Goal: Complete application form

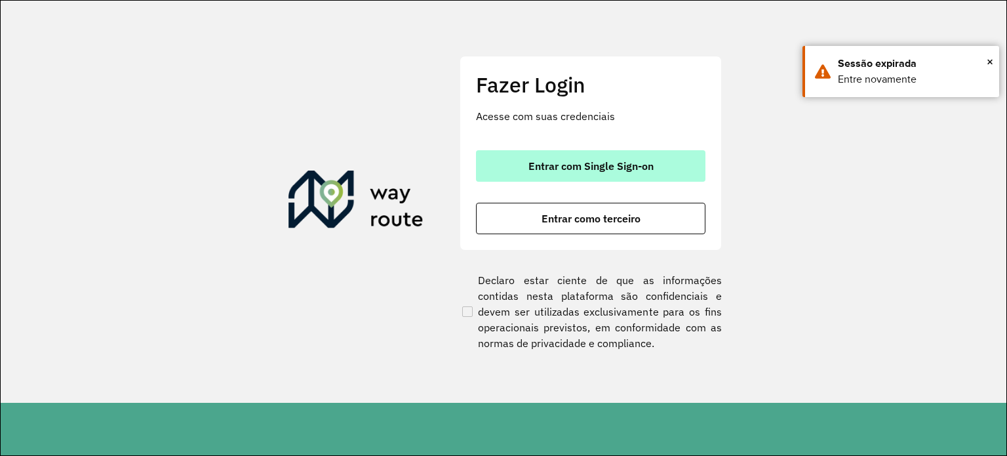
click at [581, 167] on span "Entrar com Single Sign-on" at bounding box center [590, 166] width 125 height 10
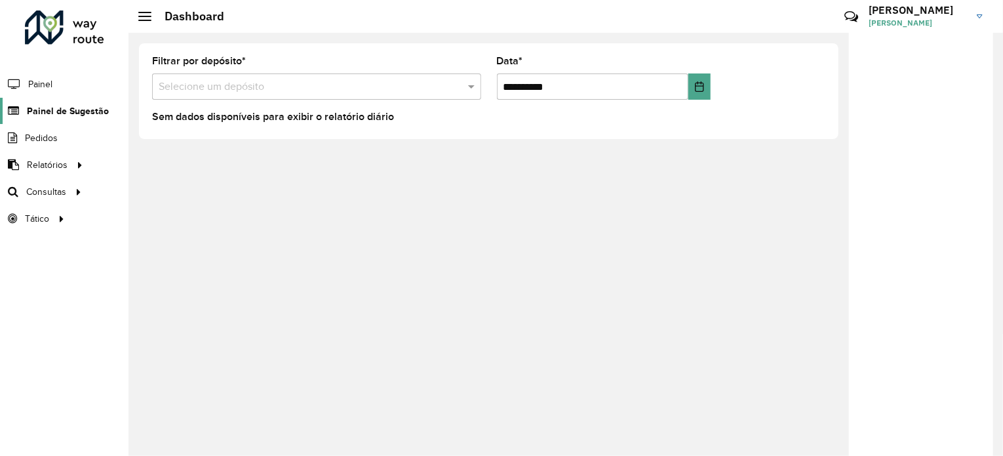
click at [80, 111] on span "Painel de Sugestão" at bounding box center [68, 111] width 82 height 14
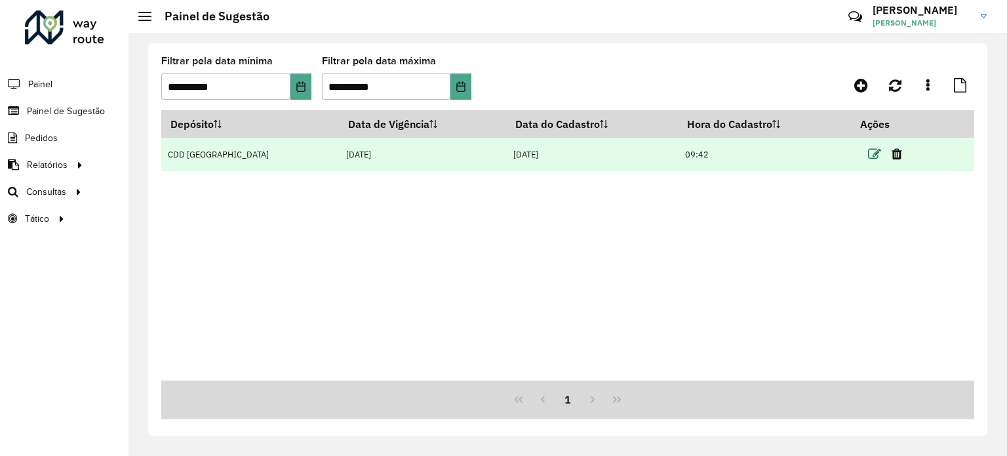
click at [869, 154] on icon at bounding box center [874, 154] width 13 height 13
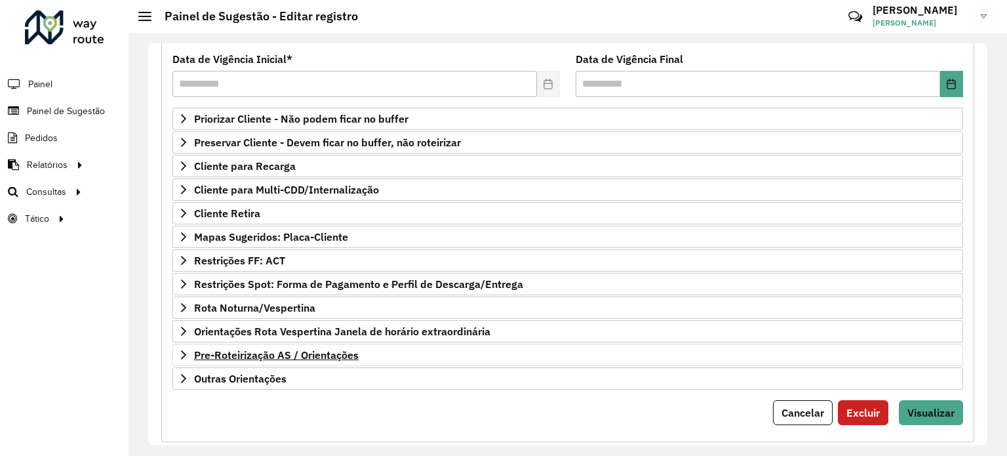
scroll to position [193, 0]
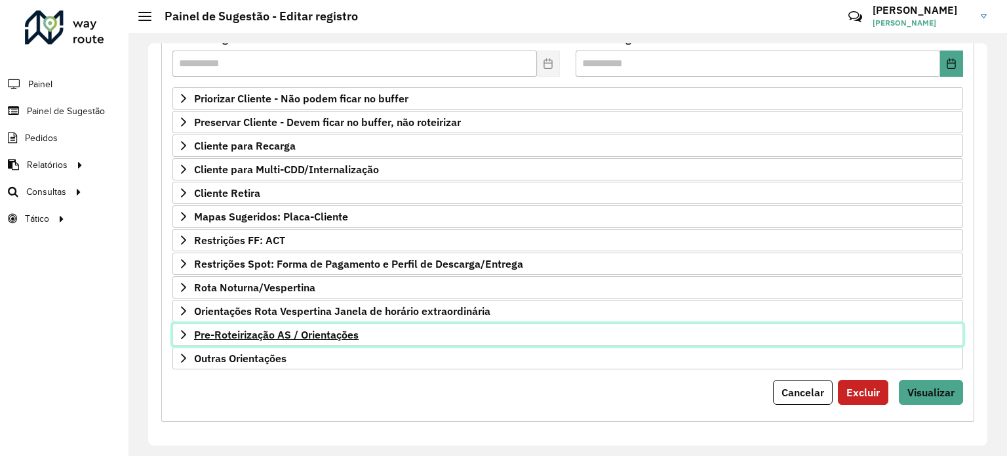
click at [297, 329] on span "Pre-Roteirização AS / Orientações" at bounding box center [276, 334] width 165 height 10
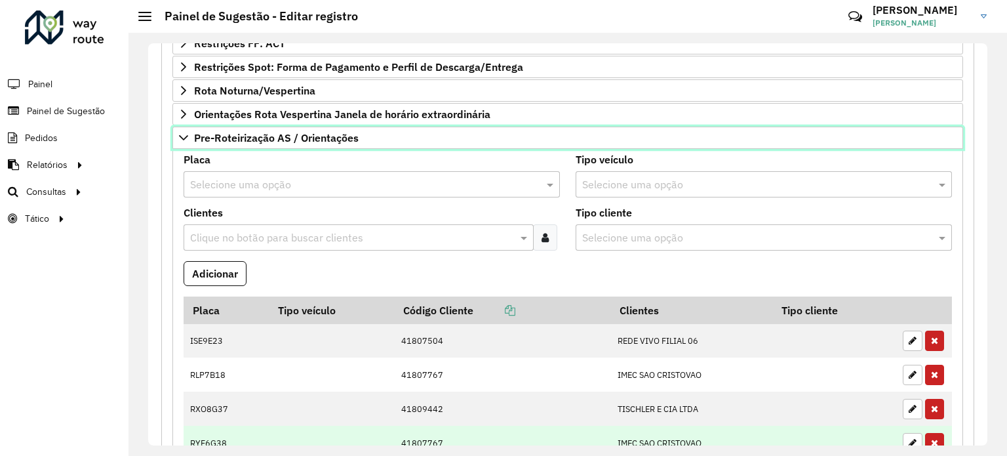
scroll to position [455, 0]
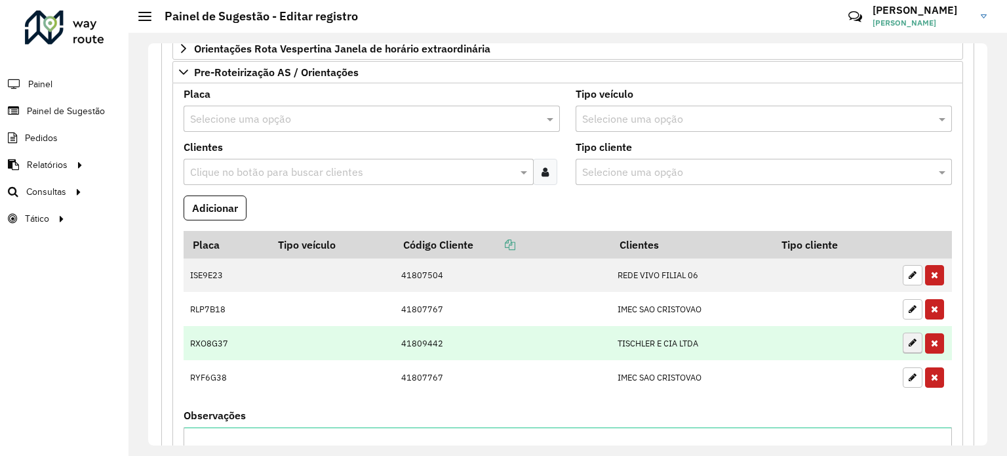
click at [909, 306] on icon "button" at bounding box center [913, 308] width 8 height 9
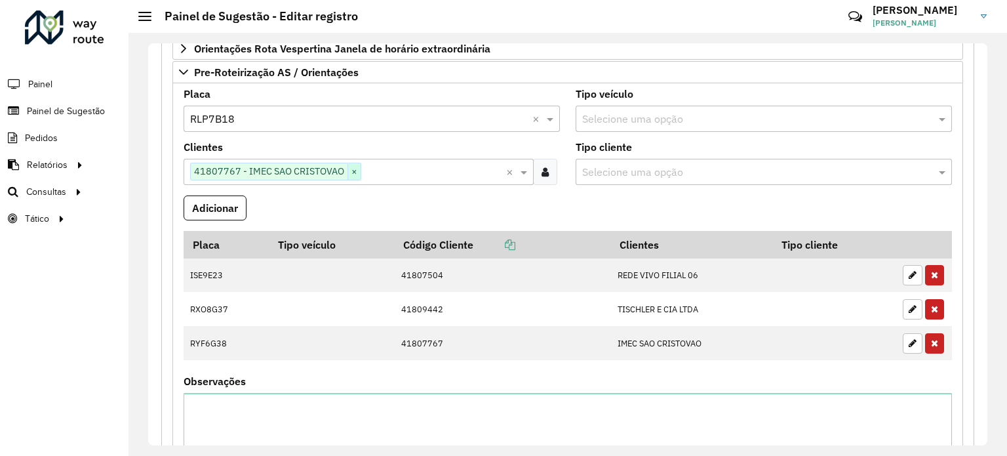
click at [351, 170] on span "×" at bounding box center [353, 172] width 13 height 16
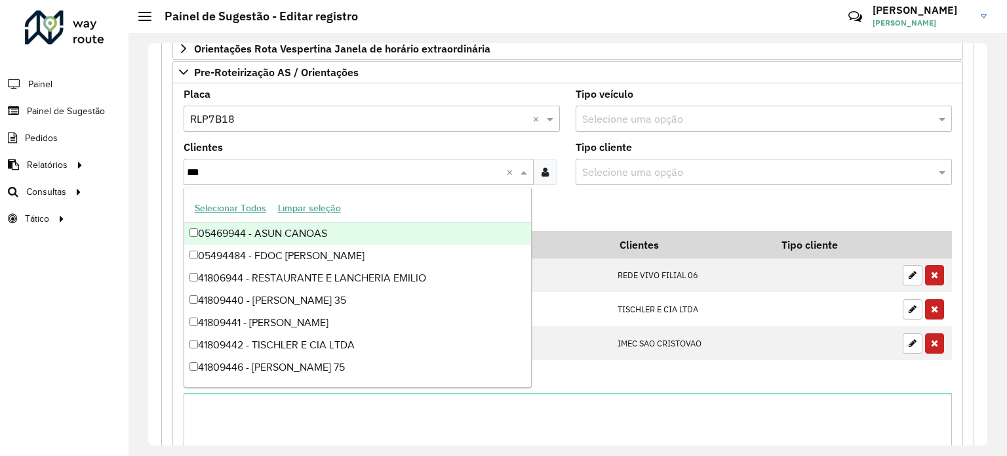
type input "****"
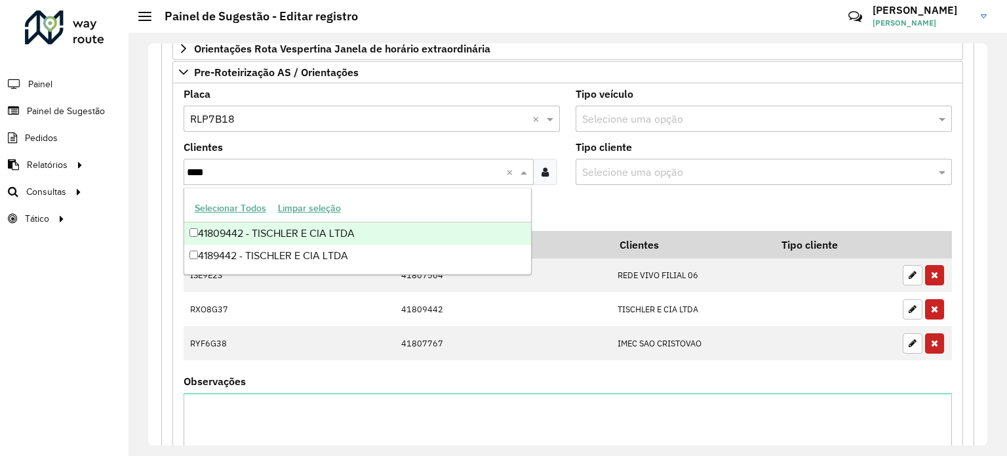
click at [342, 231] on div "41809442 - TISCHLER E CIA LTDA" at bounding box center [357, 233] width 347 height 22
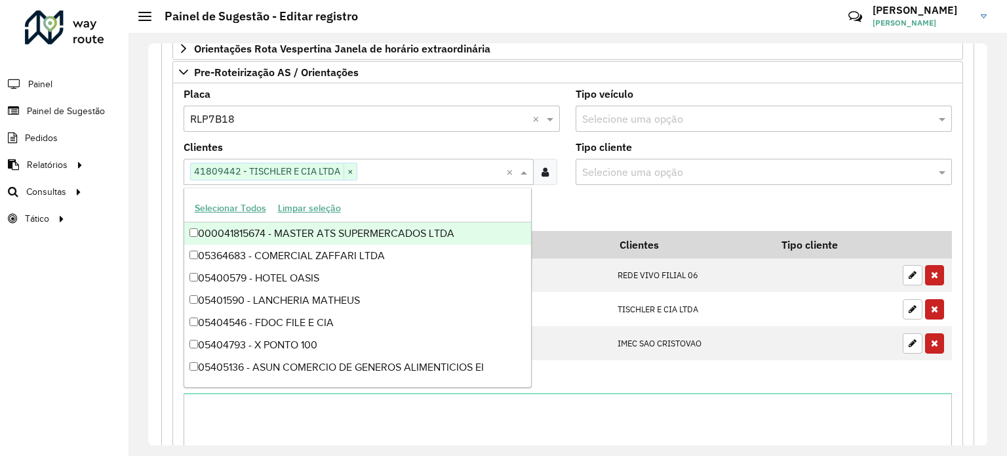
click at [159, 200] on div "**********" at bounding box center [567, 137] width 829 height 920
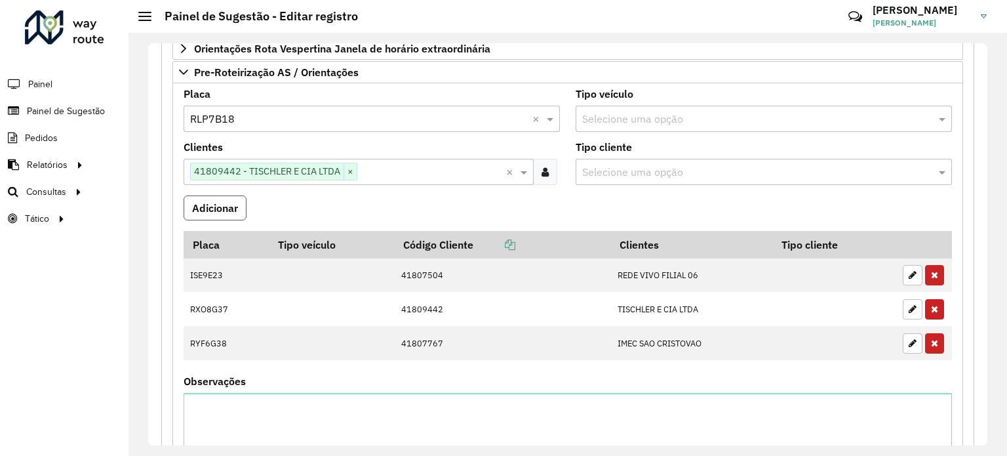
click at [198, 201] on button "Adicionar" at bounding box center [215, 207] width 63 height 25
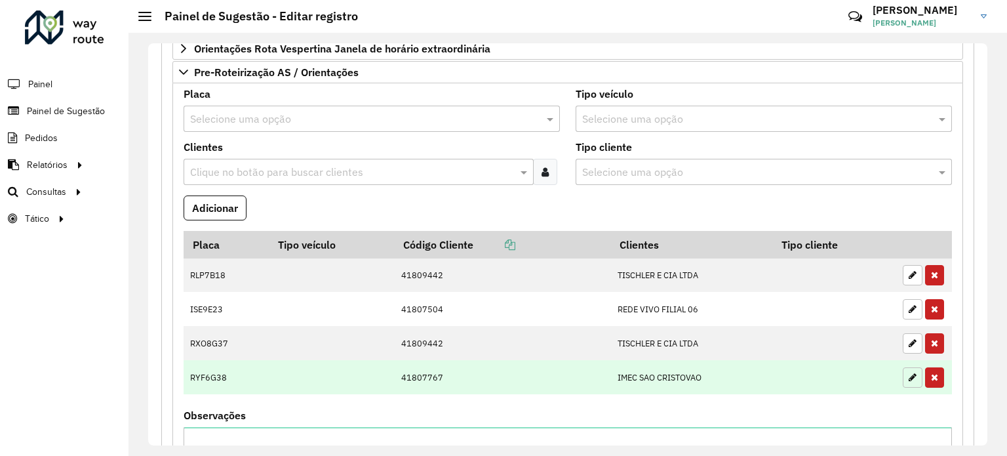
click at [909, 372] on icon "button" at bounding box center [913, 376] width 8 height 9
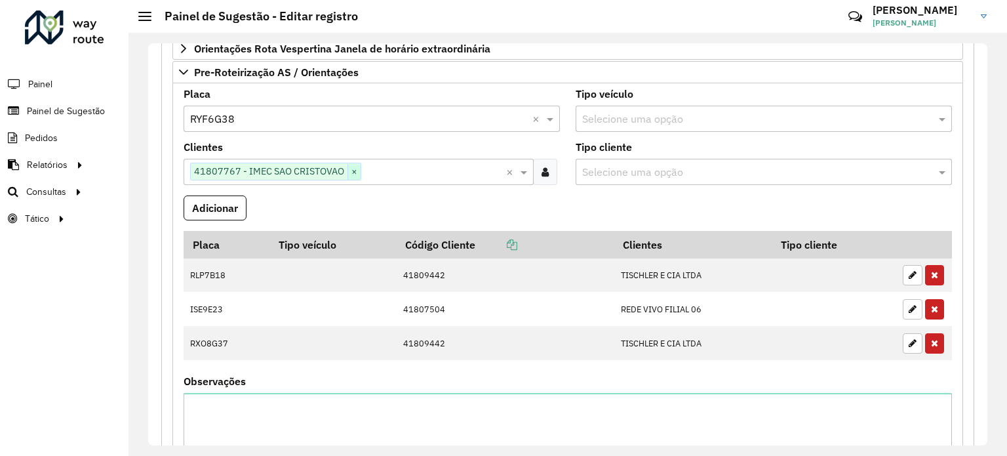
click at [354, 166] on span "×" at bounding box center [353, 172] width 13 height 16
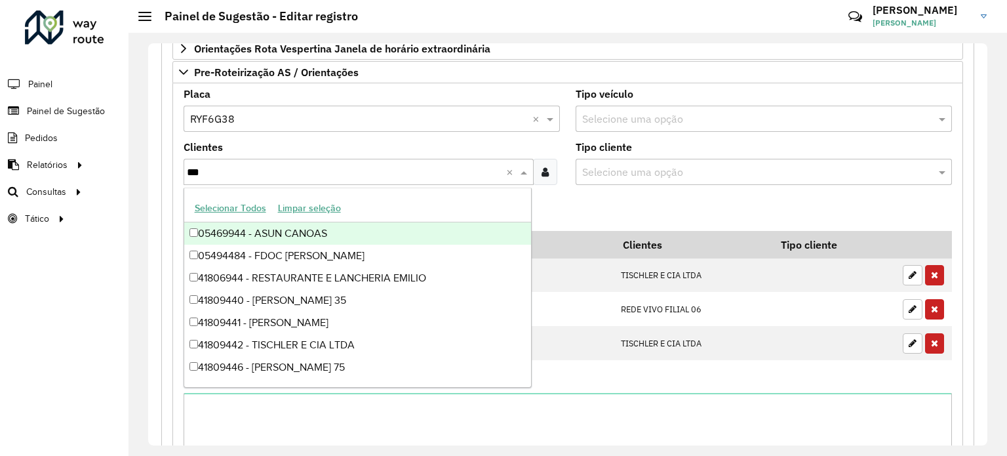
type input "****"
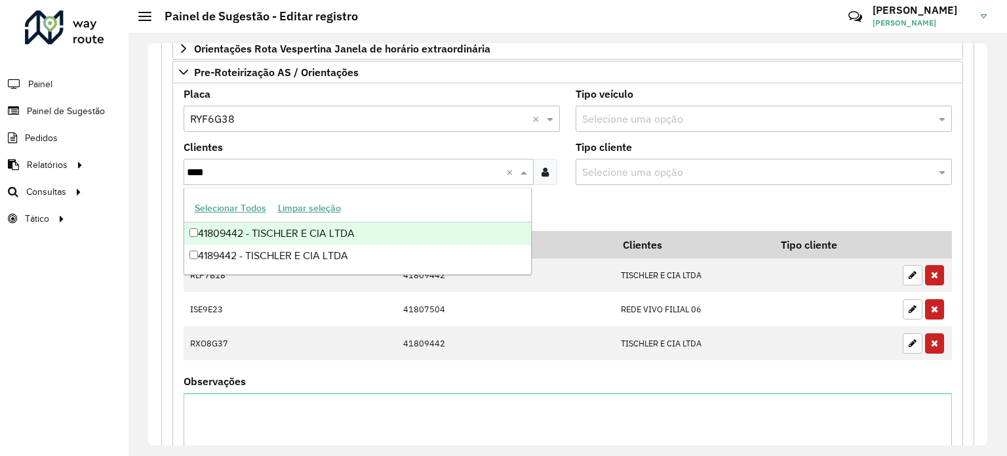
click at [296, 238] on div "41809442 - TISCHLER E CIA LTDA" at bounding box center [357, 233] width 347 height 22
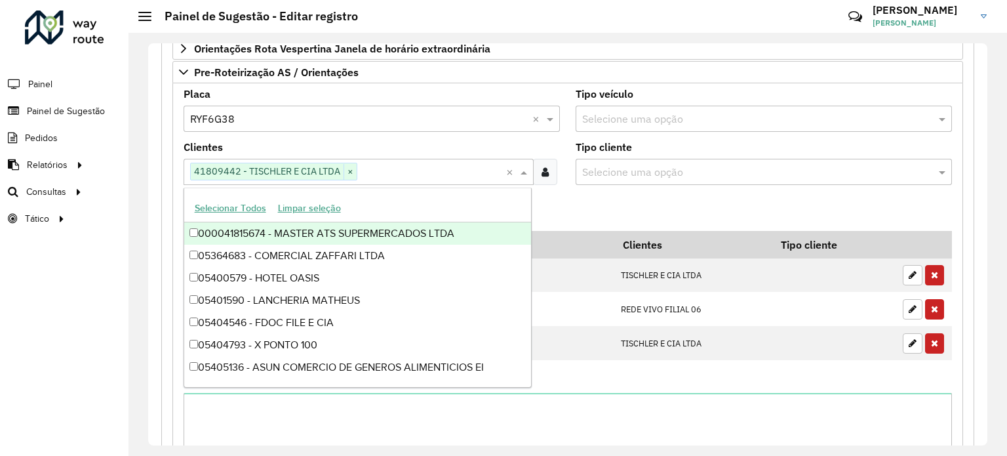
click at [163, 191] on div "**********" at bounding box center [567, 151] width 813 height 890
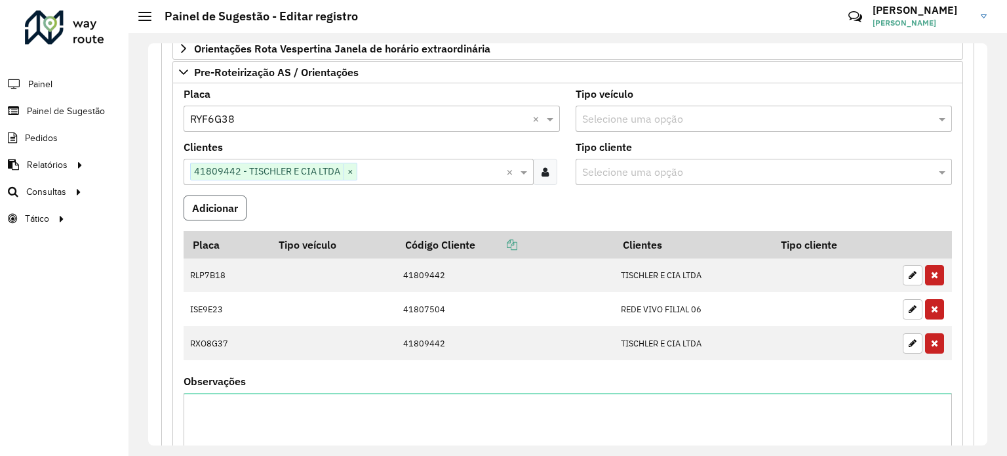
click at [205, 201] on button "Adicionar" at bounding box center [215, 207] width 63 height 25
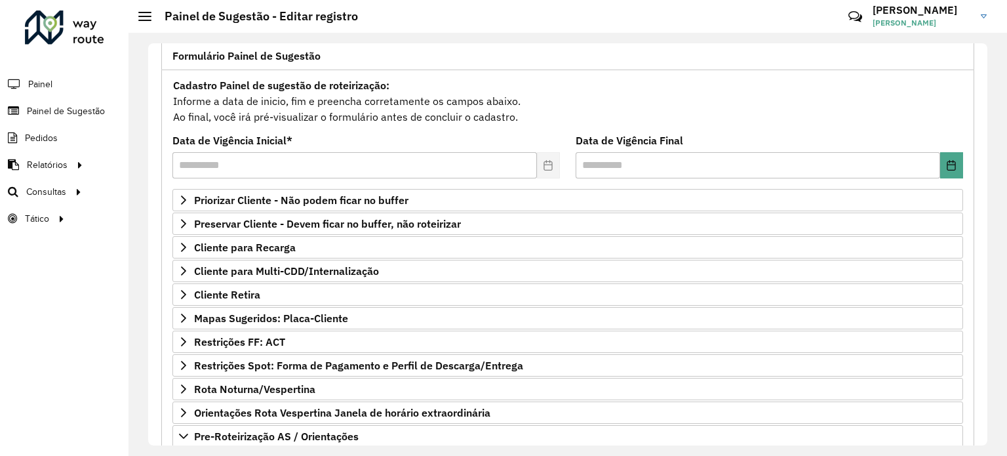
scroll to position [0, 0]
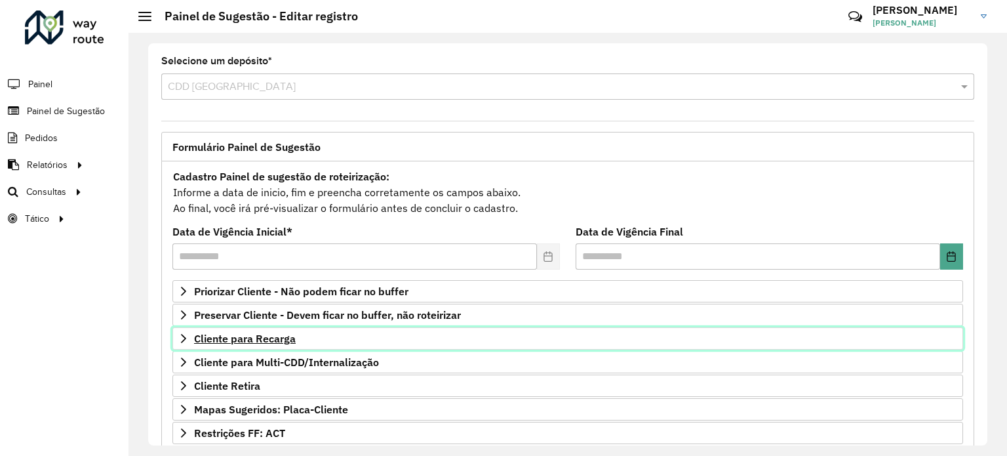
click at [270, 340] on span "Cliente para Recarga" at bounding box center [245, 338] width 102 height 10
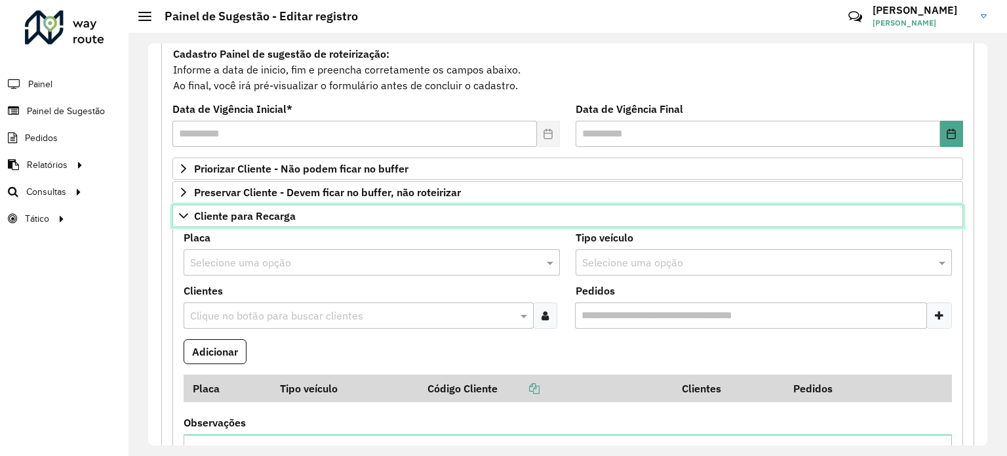
scroll to position [131, 0]
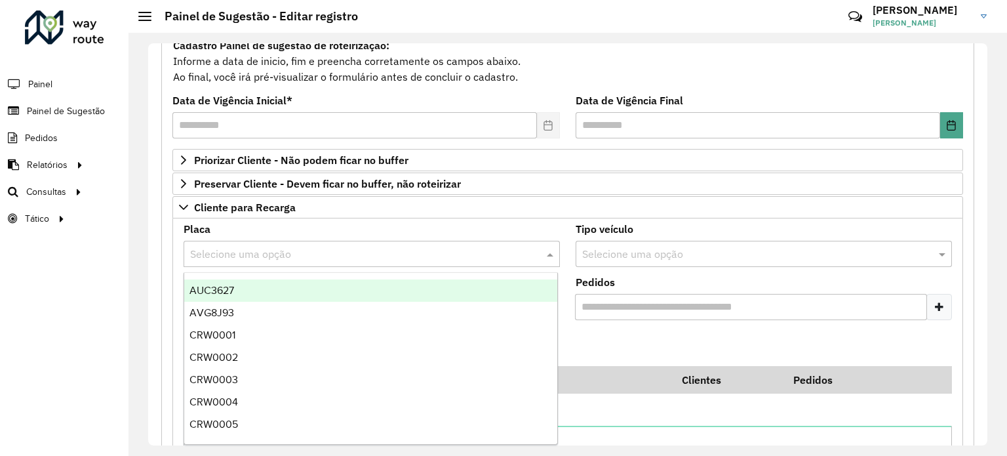
click at [292, 243] on div "Selecione uma opção" at bounding box center [372, 254] width 376 height 26
type input "***"
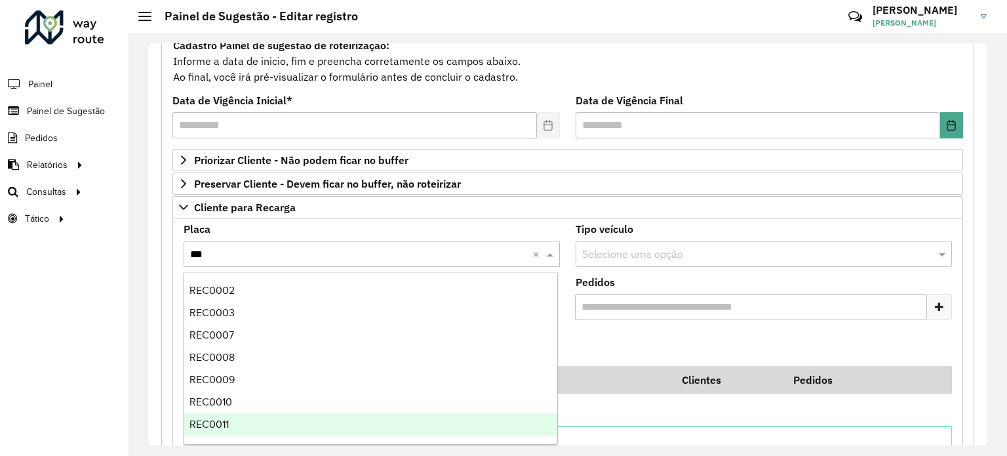
drag, startPoint x: 244, startPoint y: 425, endPoint x: 250, endPoint y: 408, distance: 18.3
click at [244, 424] on div "REC0011" at bounding box center [371, 424] width 374 height 22
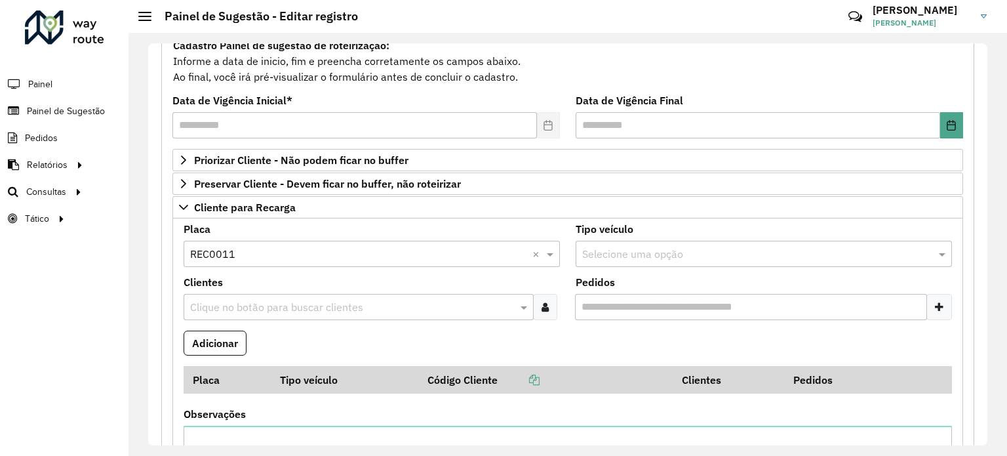
click at [284, 300] on input "text" at bounding box center [352, 308] width 330 height 16
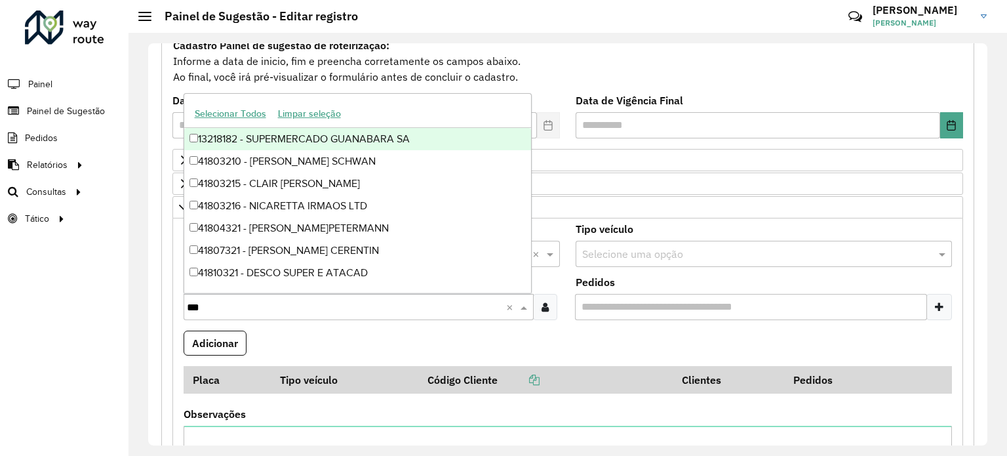
type input "****"
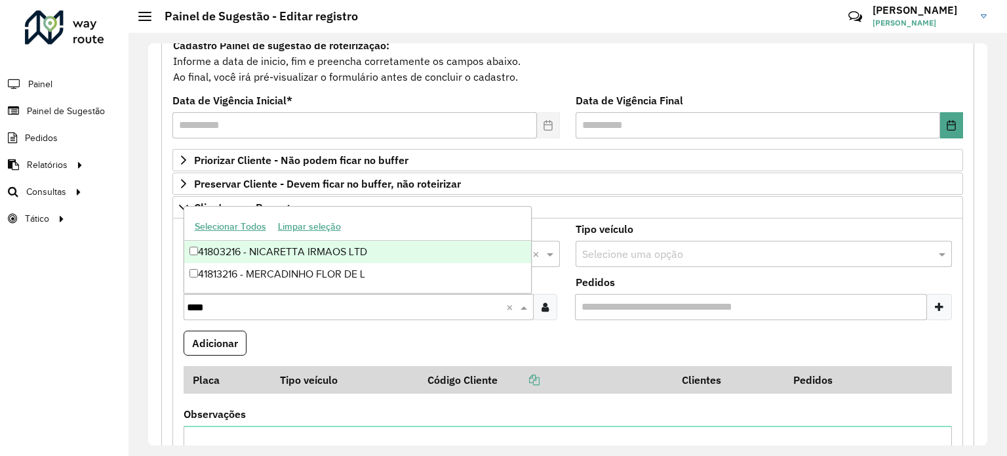
click at [299, 254] on div "41803216 - NICARETTA IRMAOS LTD" at bounding box center [357, 252] width 347 height 22
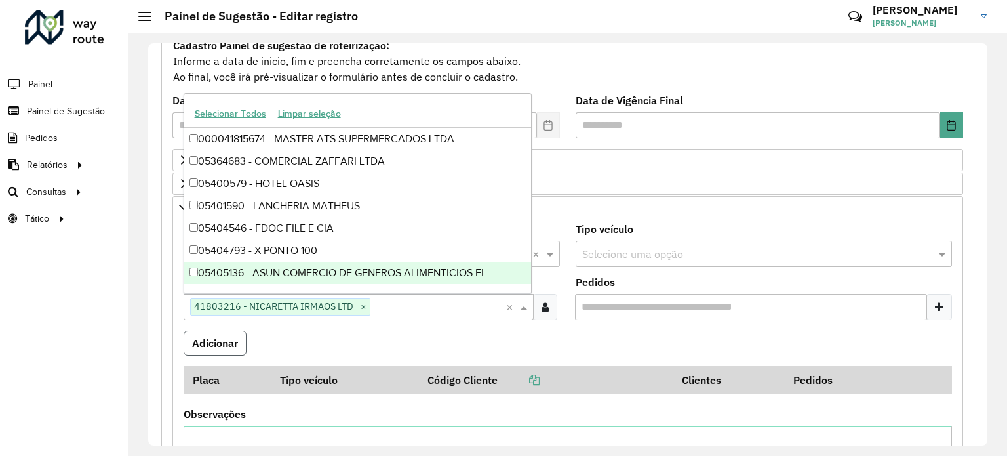
click at [234, 338] on button "Adicionar" at bounding box center [215, 342] width 63 height 25
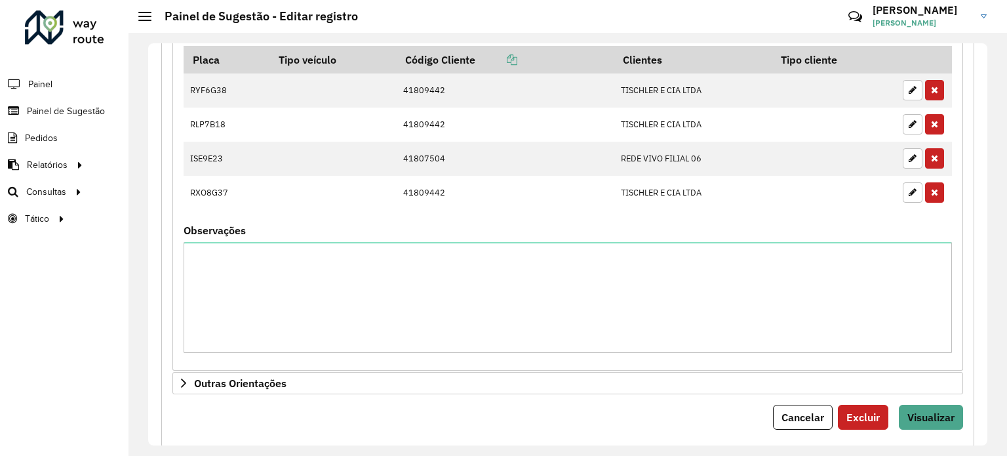
scroll to position [1033, 0]
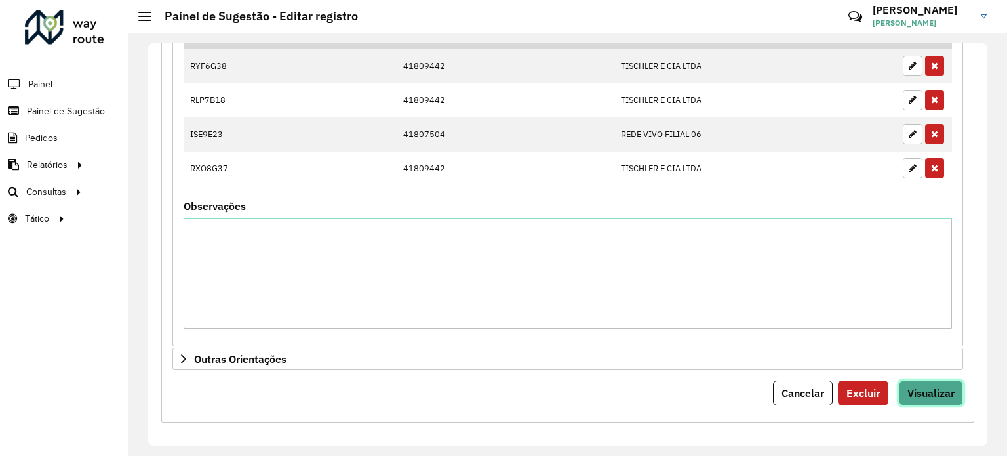
click at [920, 391] on span "Visualizar" at bounding box center [930, 392] width 47 height 13
